Goal: Task Accomplishment & Management: Use online tool/utility

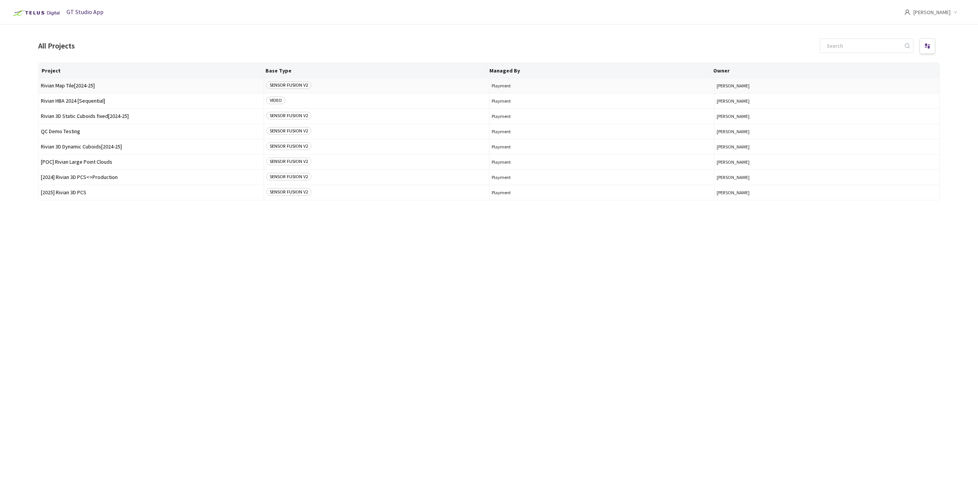
click at [74, 84] on span "Rivian Map Tile[2024-25]" at bounding box center [151, 86] width 220 height 6
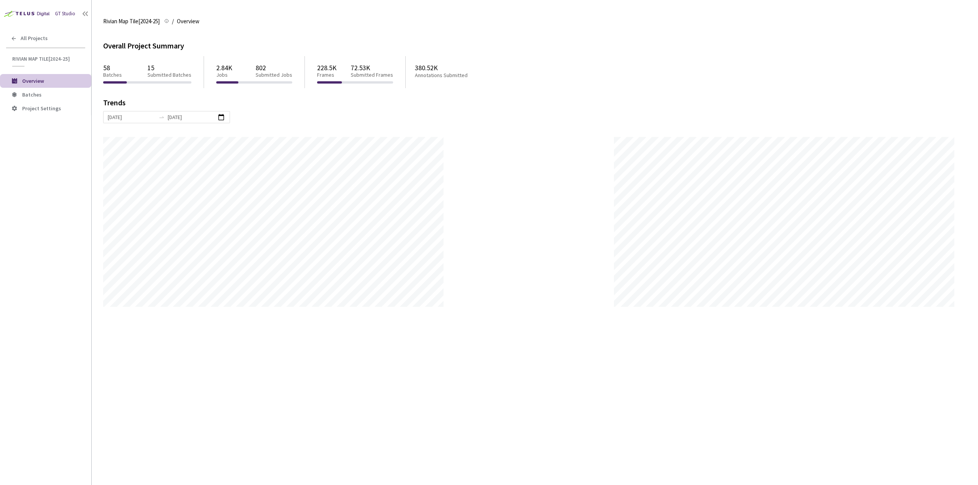
scroll to position [485, 978]
click at [39, 94] on span "Batches" at bounding box center [31, 94] width 19 height 7
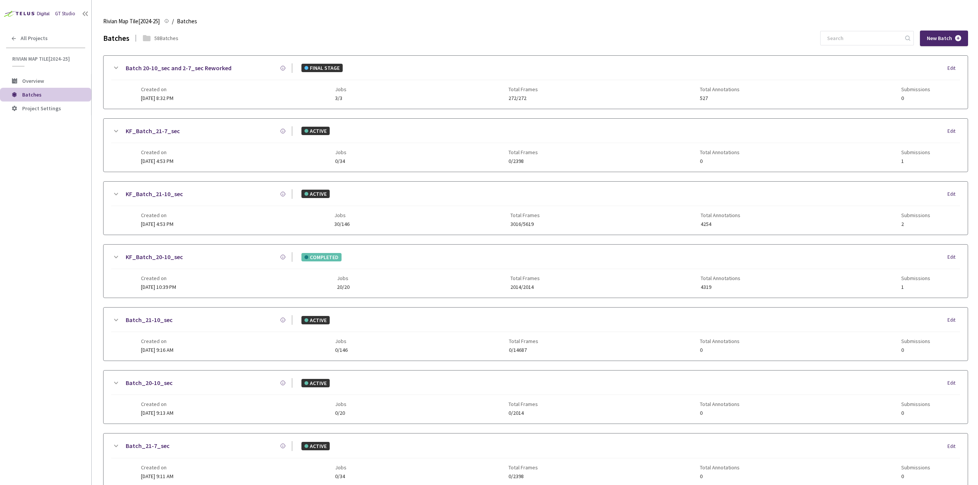
click at [49, 281] on div "GT Studio All Projects Rivian Map Tile[2024-25] Rivian Map Tile[2024-25] Overvi…" at bounding box center [45, 228] width 91 height 456
click at [156, 218] on div "Created on 08 Jul, 2025 at 4:53 PM" at bounding box center [157, 219] width 32 height 15
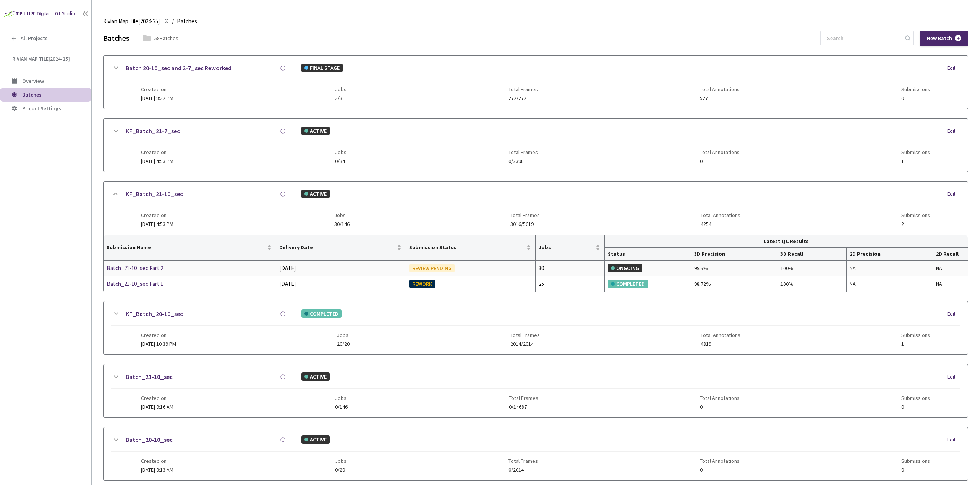
click at [173, 265] on div "Batch_21-10_sec Part 2" at bounding box center [147, 268] width 81 height 9
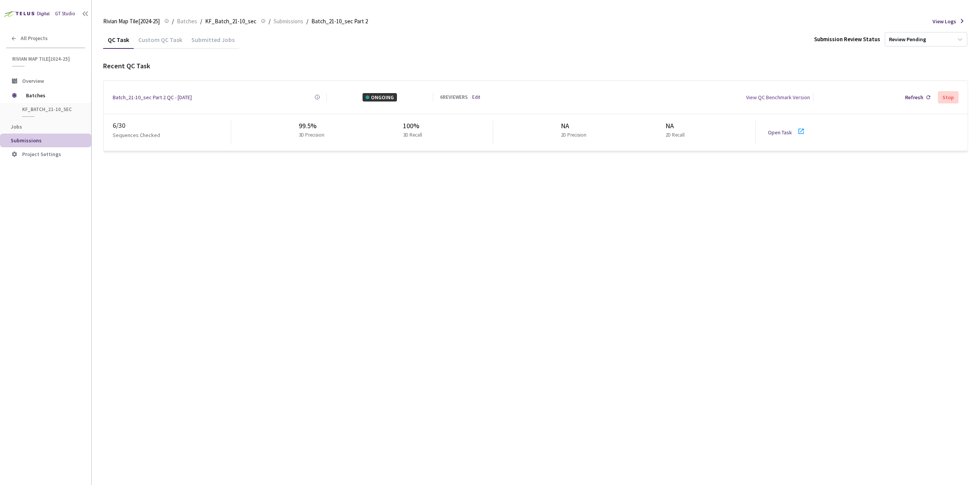
click at [21, 262] on div "GT Studio All Projects Rivian Map Tile[2024-25] Rivian Map Tile[2024-25] Overvi…" at bounding box center [45, 228] width 91 height 456
click at [787, 129] on link "Open Task" at bounding box center [780, 132] width 24 height 7
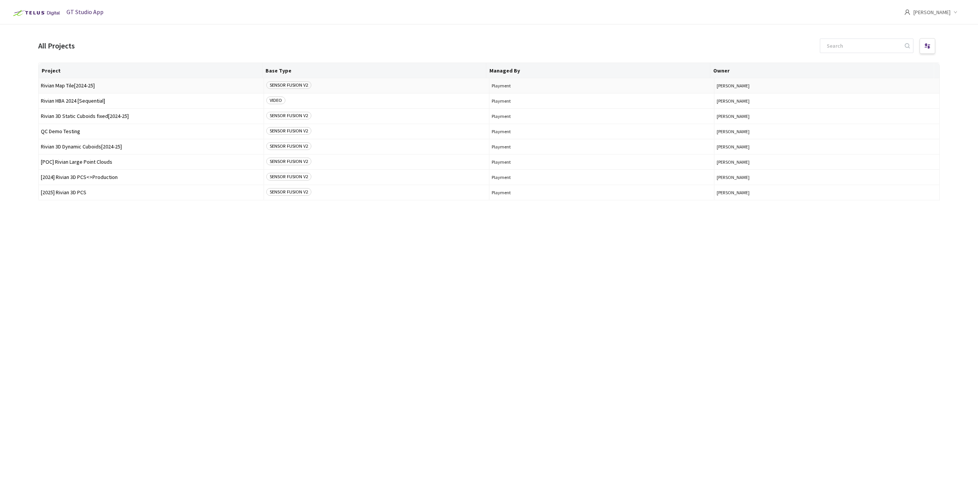
click at [79, 87] on span "Rivian Map Tile[2024-25]" at bounding box center [151, 86] width 220 height 6
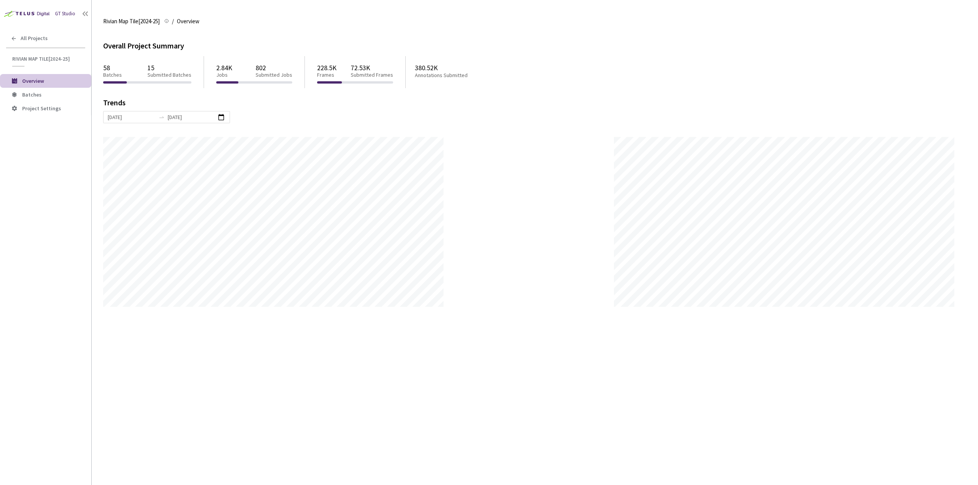
scroll to position [485, 978]
click at [45, 96] on span "Batches" at bounding box center [53, 95] width 63 height 6
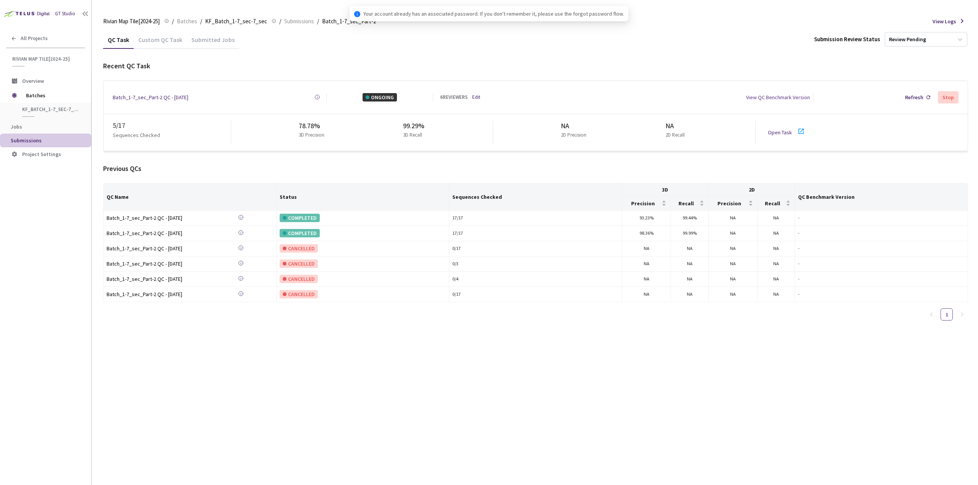
click at [777, 129] on link "Open Task" at bounding box center [780, 132] width 24 height 7
